Goal: Information Seeking & Learning: Learn about a topic

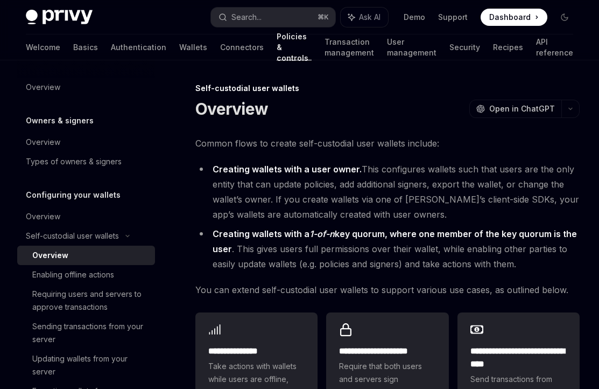
click at [272, 11] on button "Search... ⌘ K" at bounding box center [273, 17] width 124 height 19
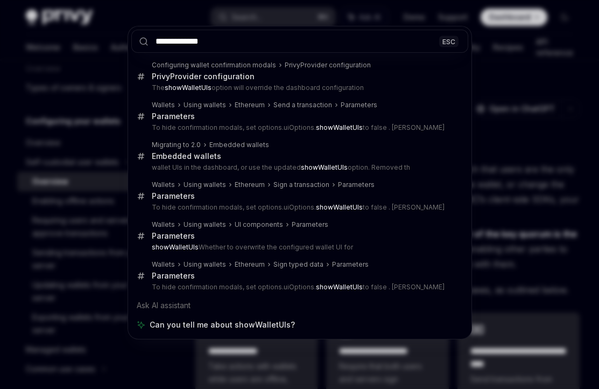
type input "**********"
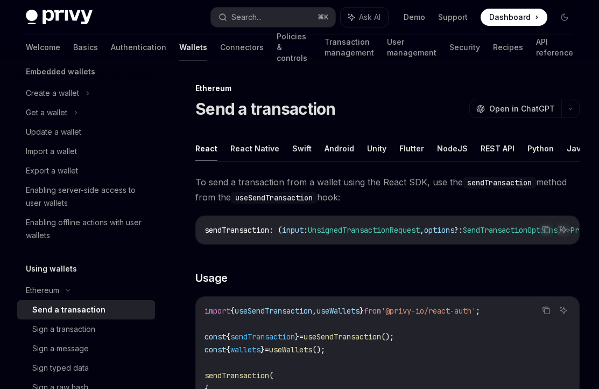
scroll to position [446, 0]
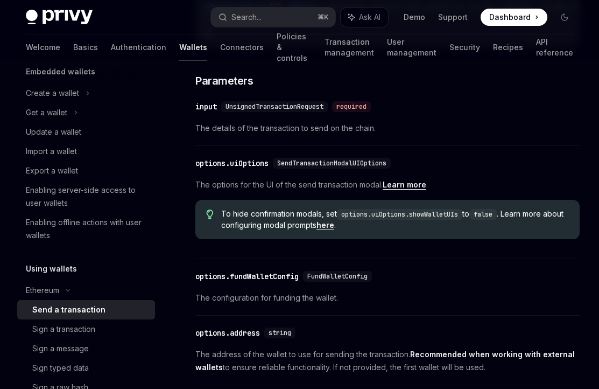
click at [411, 189] on link "Learn more" at bounding box center [405, 185] width 44 height 10
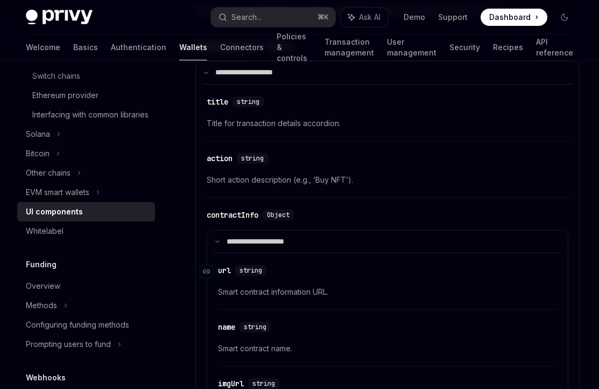
scroll to position [1405, 0]
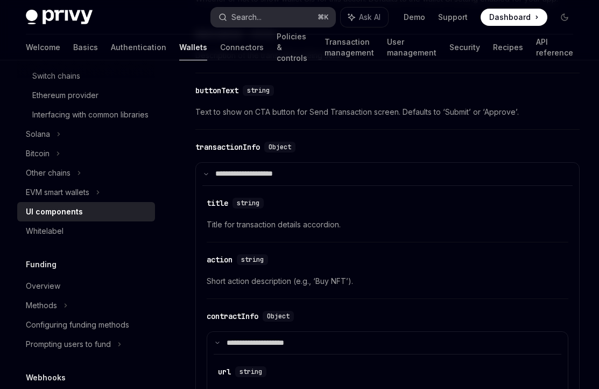
click at [280, 19] on button "Search... ⌘ K" at bounding box center [273, 17] width 124 height 19
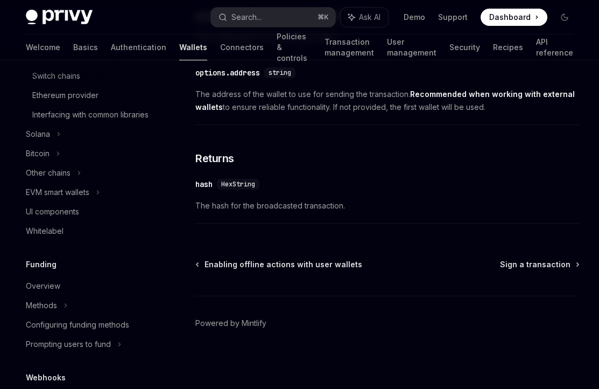
scroll to position [159, 0]
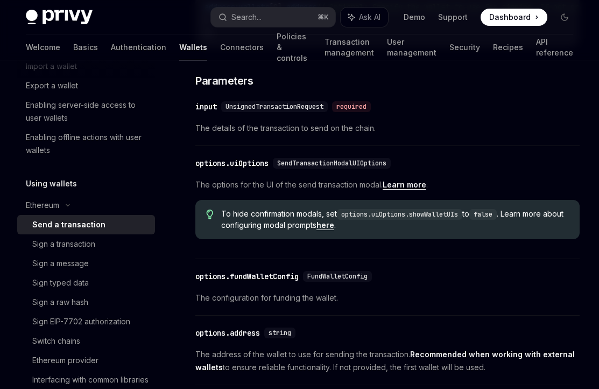
click at [397, 189] on link "Learn more" at bounding box center [405, 185] width 44 height 10
type textarea "*"
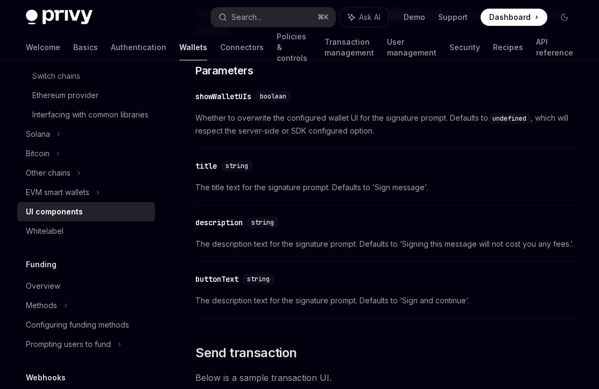
scroll to position [601, 0]
